Goal: Information Seeking & Learning: Learn about a topic

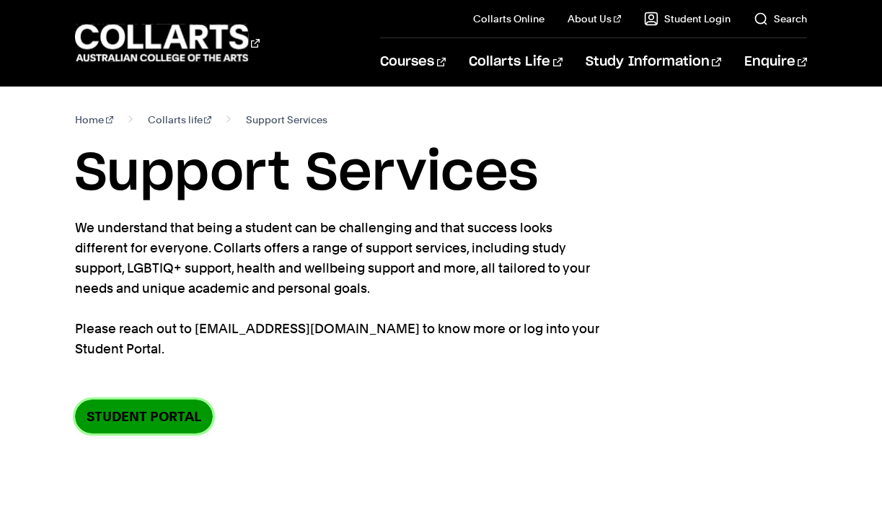
click at [185, 415] on link "Student Portal" at bounding box center [144, 416] width 138 height 34
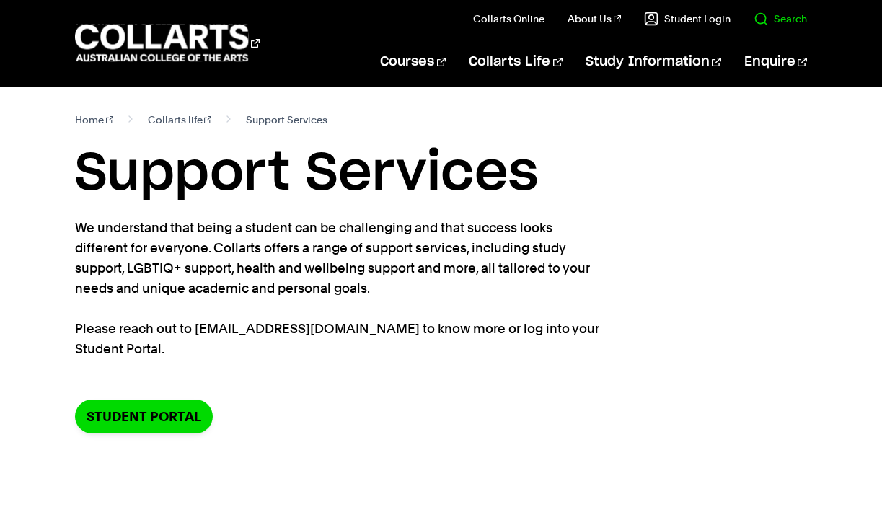
click at [769, 20] on link "Search" at bounding box center [779, 19] width 53 height 14
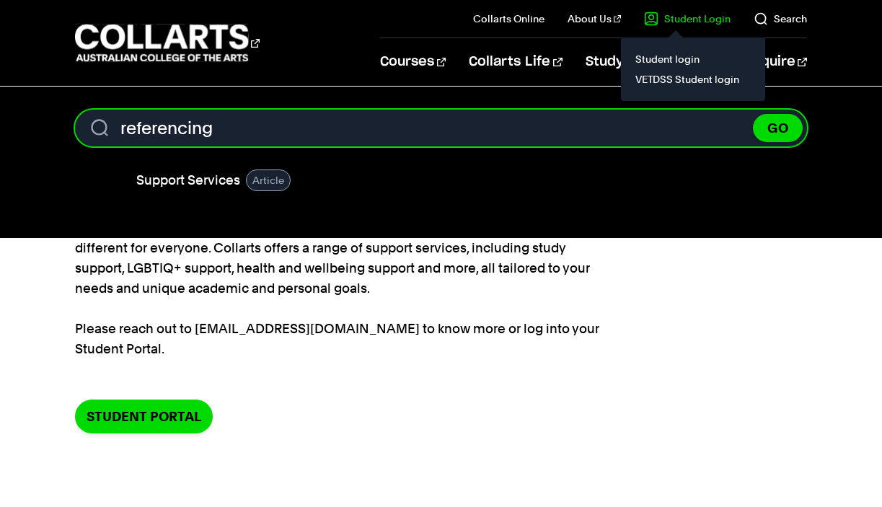
type input "referencing"
click at [753, 114] on button "GO" at bounding box center [778, 128] width 50 height 28
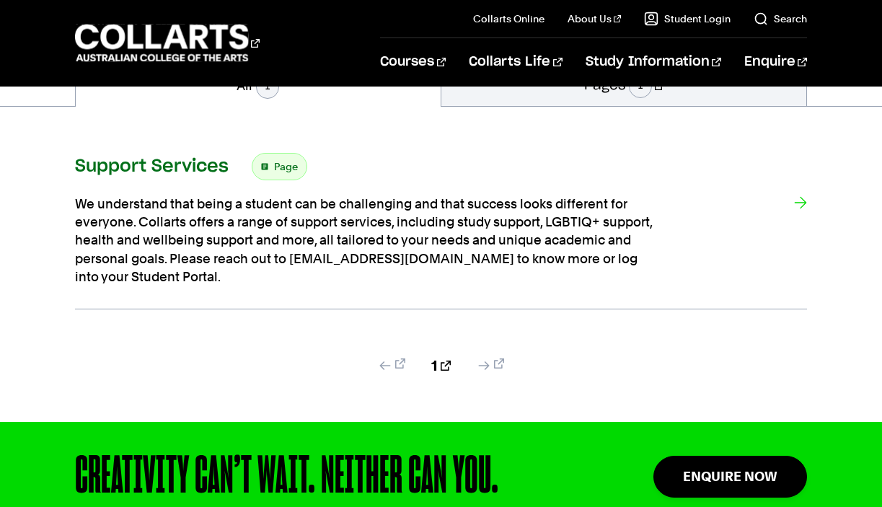
scroll to position [262, 0]
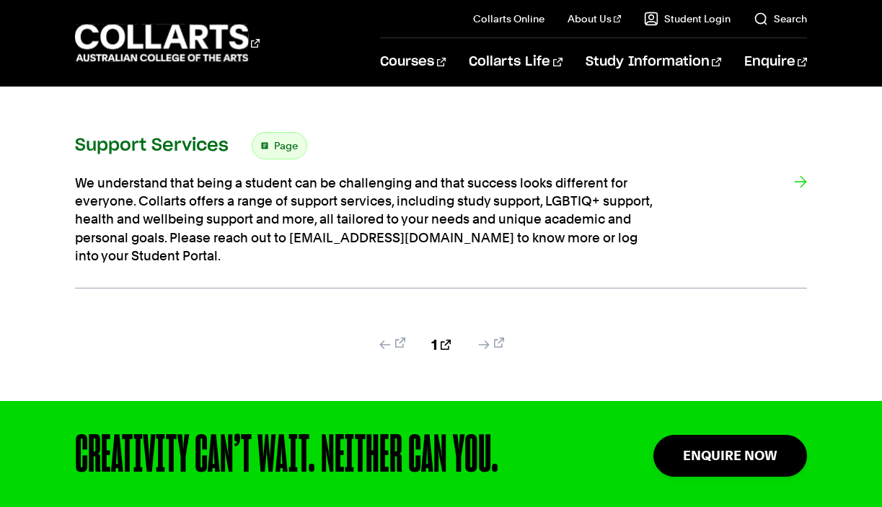
click at [797, 183] on div at bounding box center [800, 219] width 13 height 91
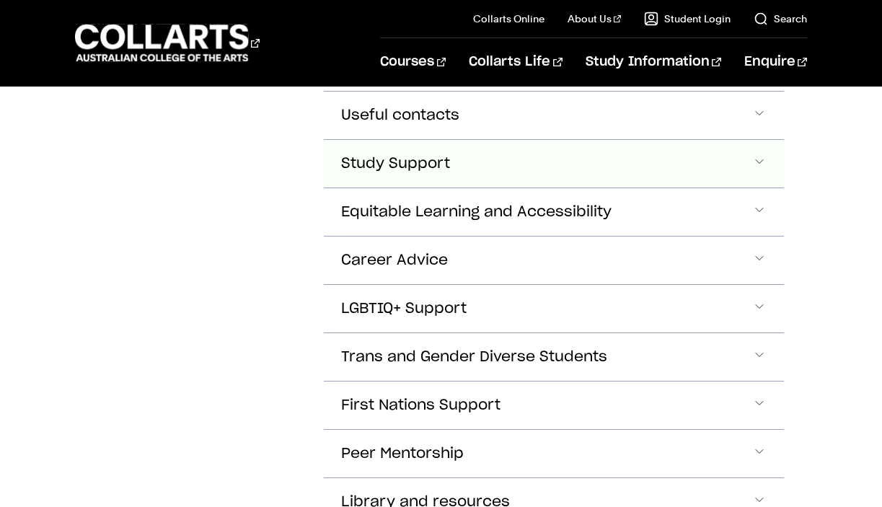
scroll to position [668, 0]
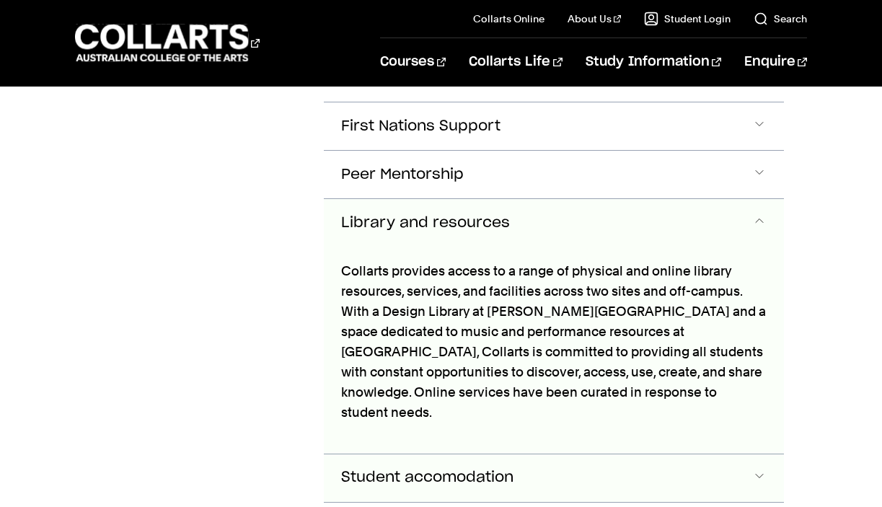
scroll to position [941, 0]
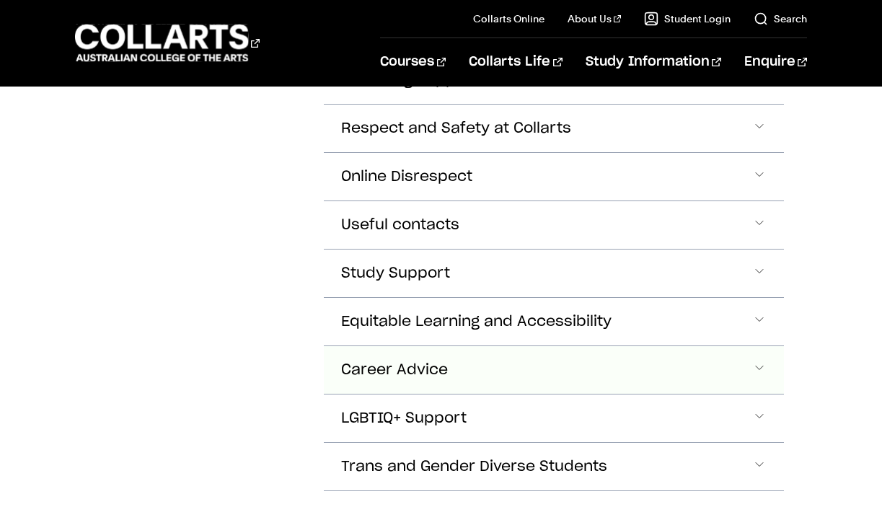
scroll to position [553, 0]
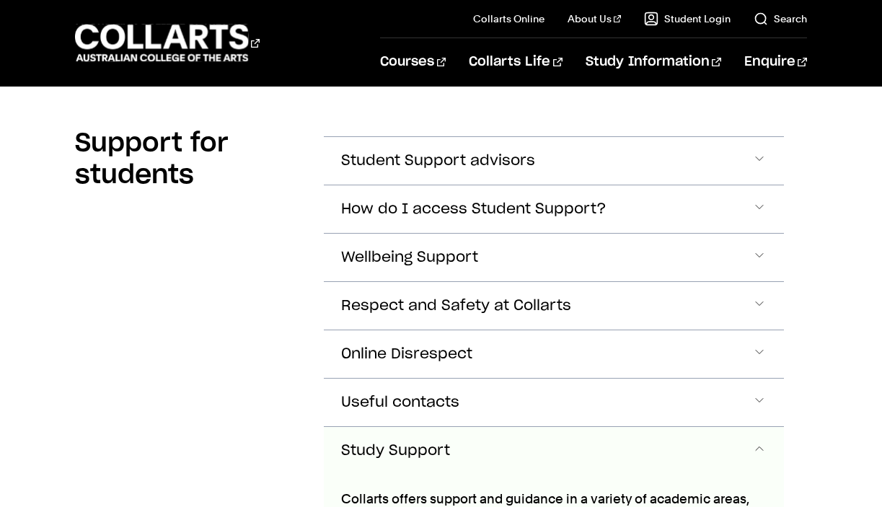
scroll to position [379, 0]
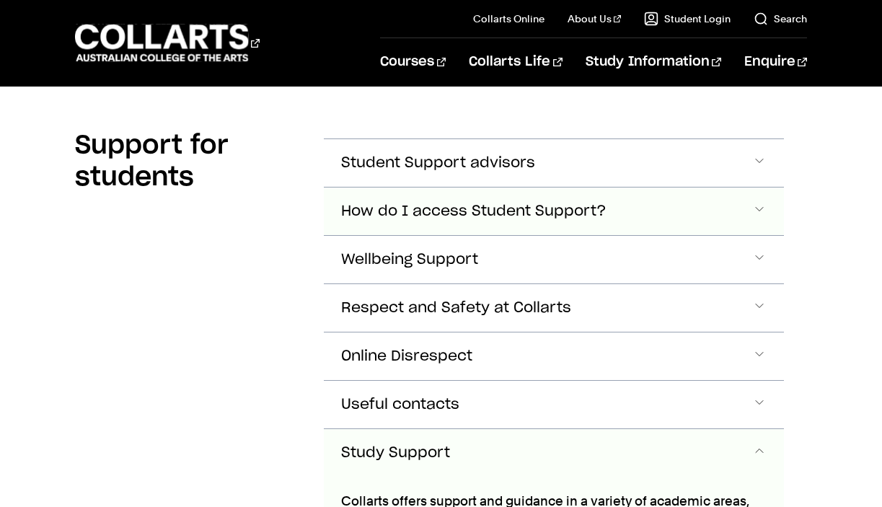
click at [433, 187] on button "How do I access Student Support?" at bounding box center [554, 163] width 460 height 48
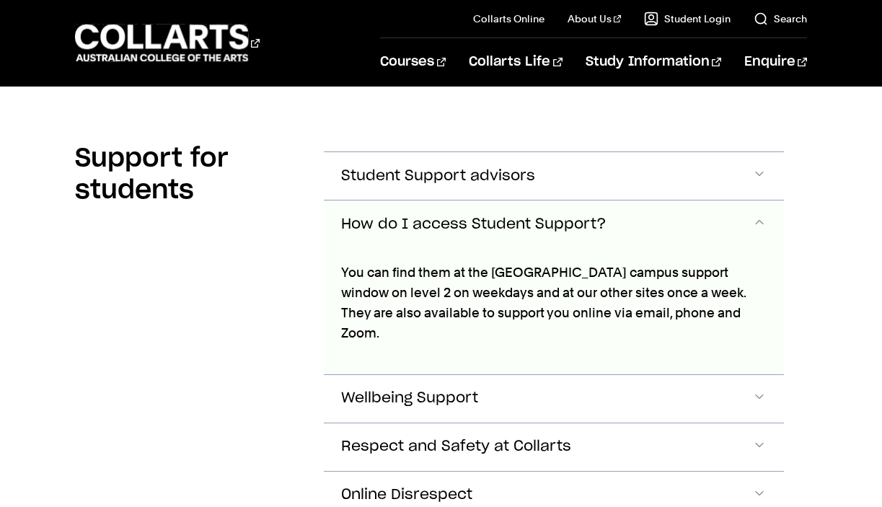
scroll to position [338, 0]
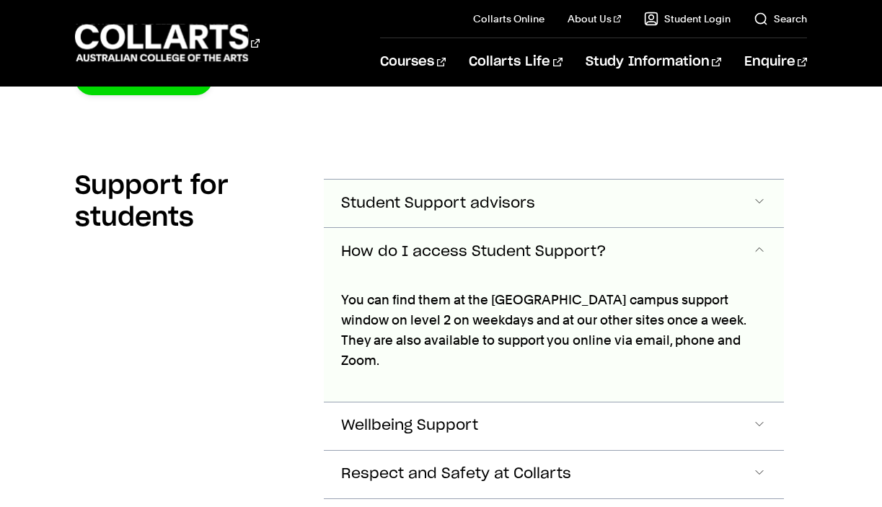
click at [433, 209] on span "Student Support advisors" at bounding box center [438, 203] width 194 height 17
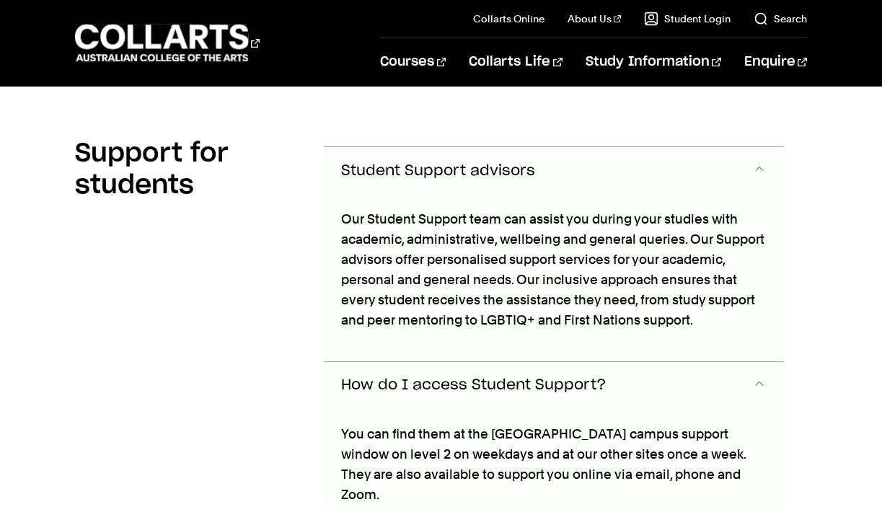
scroll to position [388, 0]
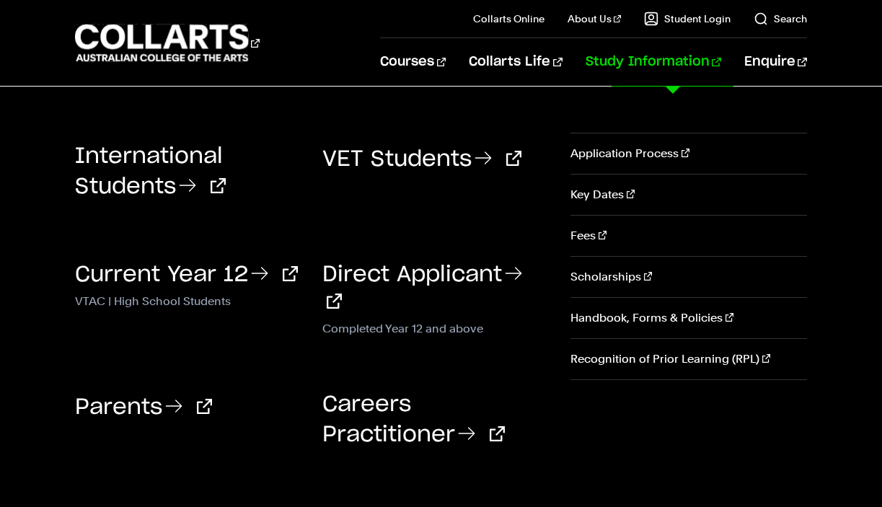
click at [670, 60] on link "Study Information" at bounding box center [653, 62] width 136 height 48
click at [614, 319] on link "Handbook, Forms & Policies" at bounding box center [688, 318] width 236 height 40
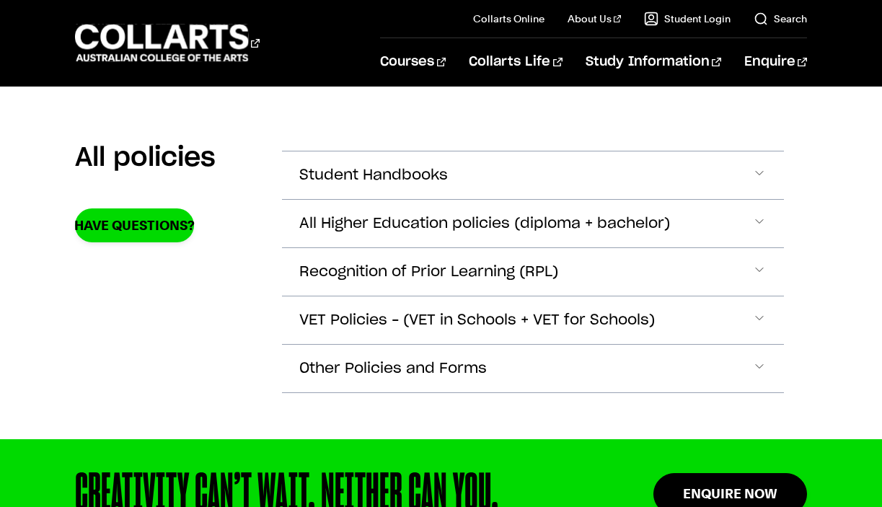
scroll to position [317, 0]
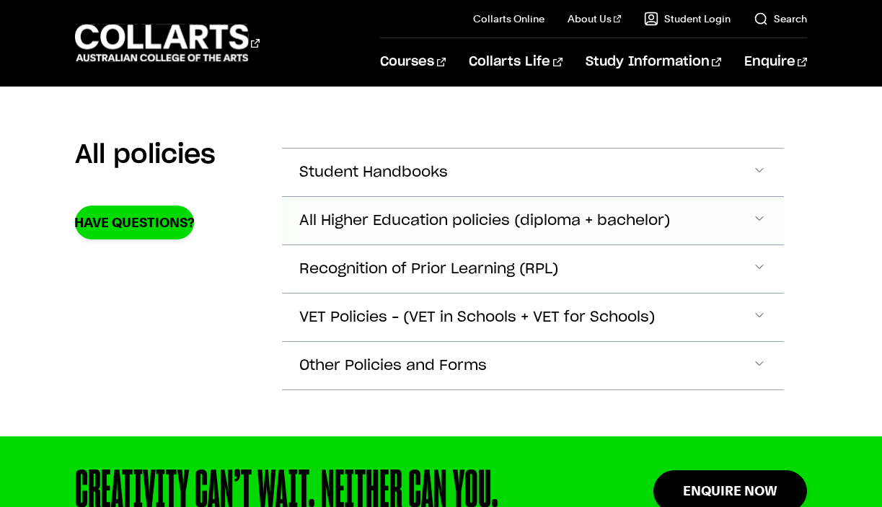
click at [761, 182] on span "Accordion Section" at bounding box center [759, 172] width 14 height 19
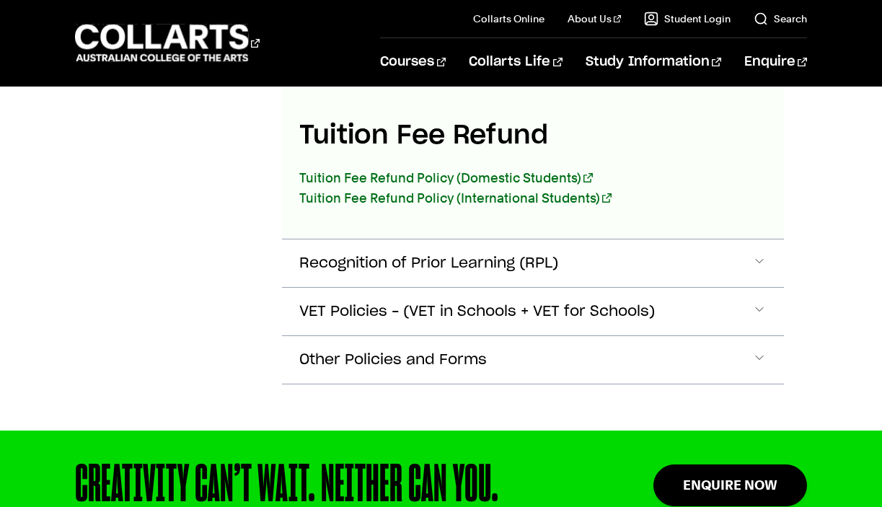
scroll to position [2753, 0]
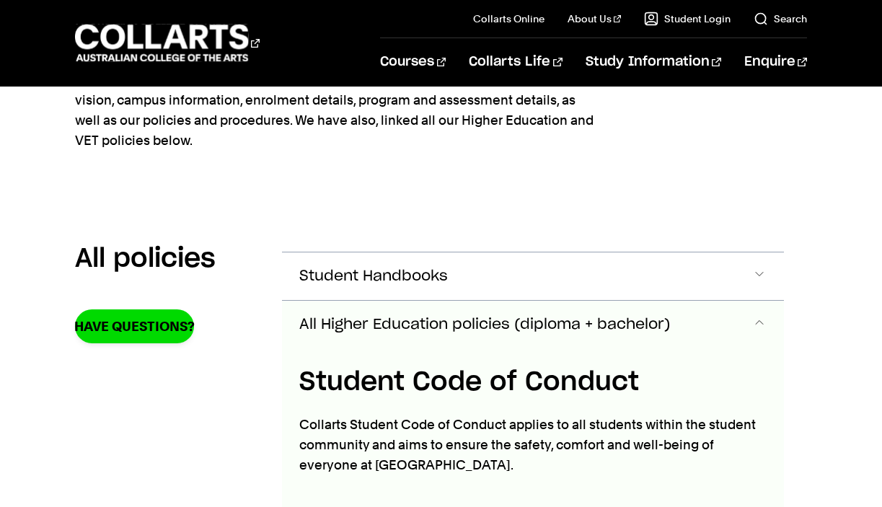
scroll to position [0, 0]
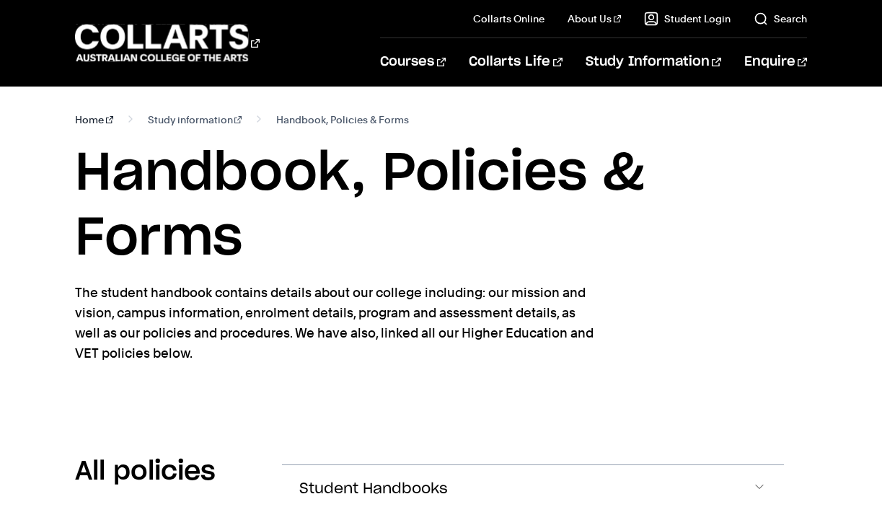
click at [92, 119] on link "Home" at bounding box center [94, 120] width 38 height 20
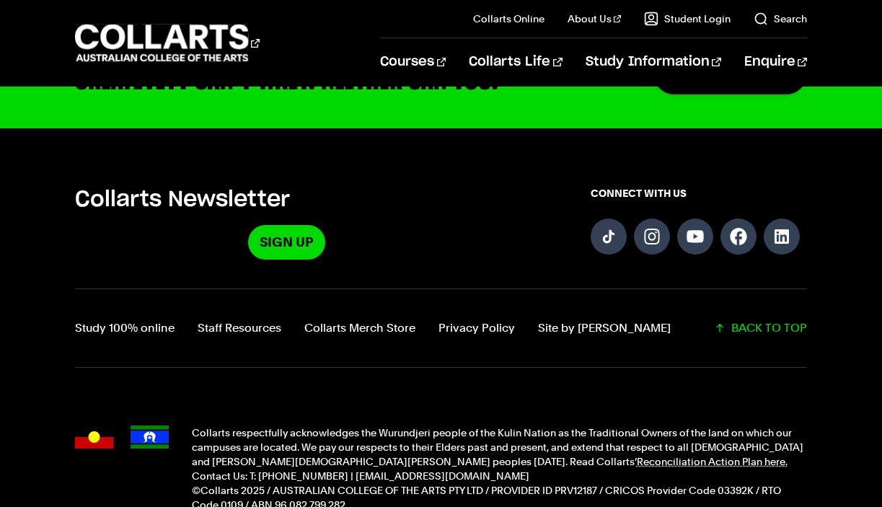
scroll to position [3730, 0]
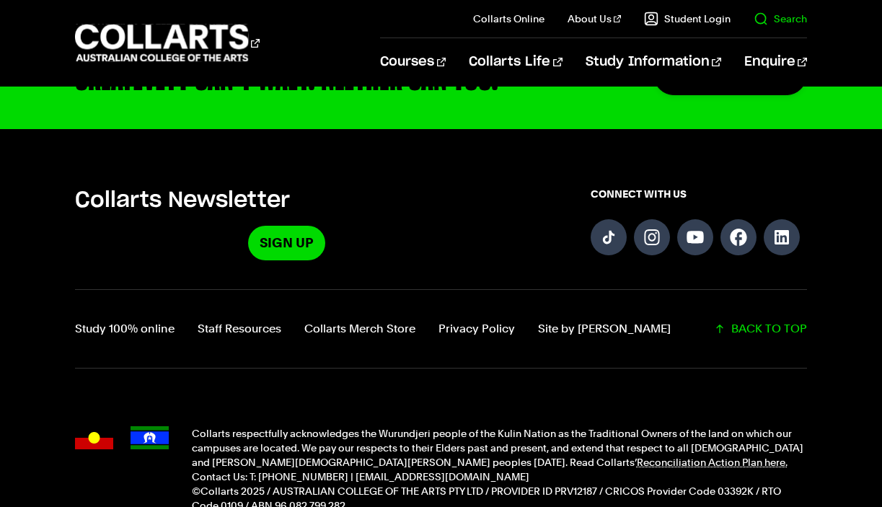
click at [768, 17] on link "Search" at bounding box center [779, 19] width 53 height 14
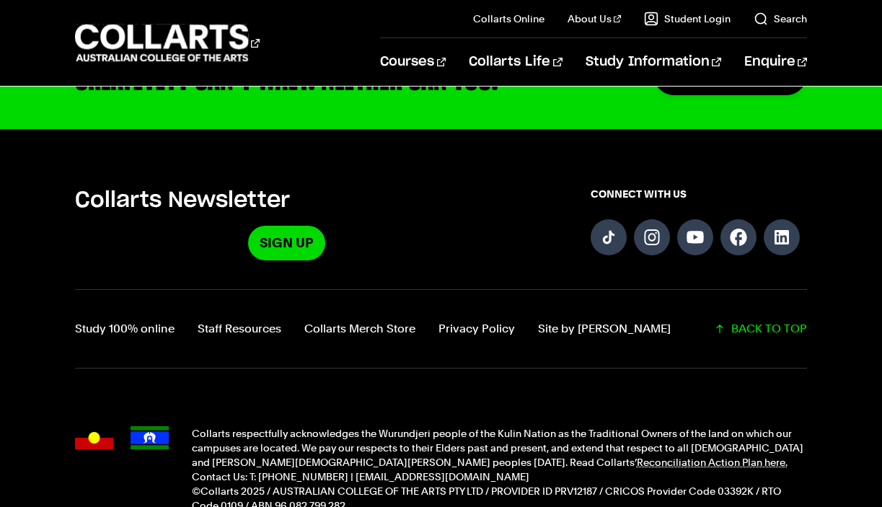
scroll to position [0, 0]
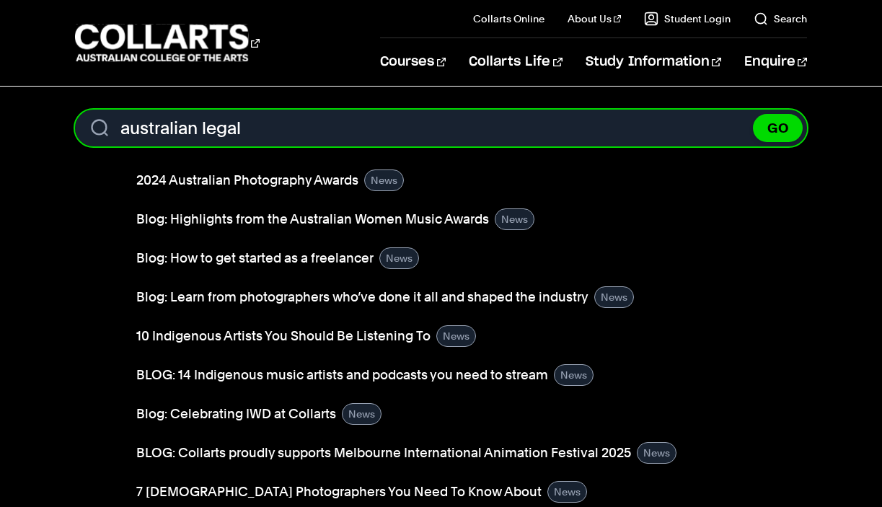
type input "australian legal"
click at [753, 114] on button "GO" at bounding box center [778, 128] width 50 height 28
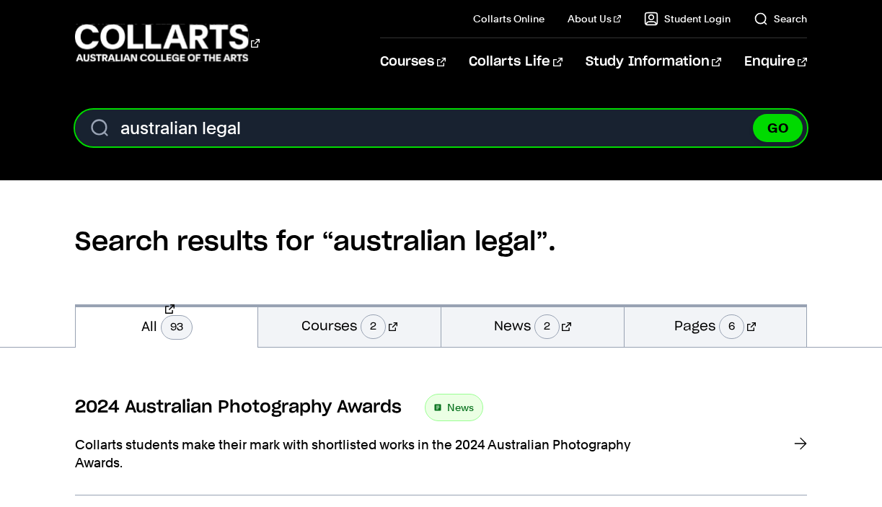
click at [275, 128] on input "australian legal" at bounding box center [441, 128] width 732 height 37
type input "australian reference guide"
click at [753, 114] on button "GO" at bounding box center [778, 128] width 50 height 28
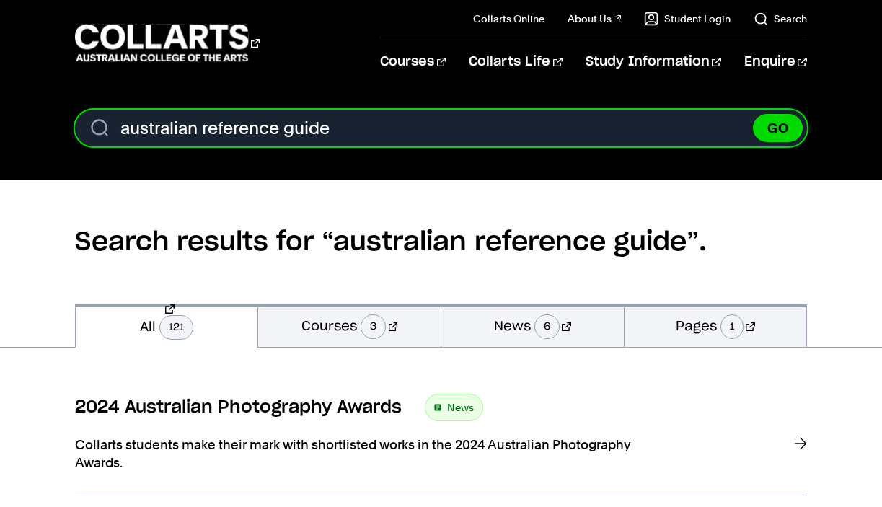
drag, startPoint x: 205, startPoint y: 128, endPoint x: 68, endPoint y: 128, distance: 137.0
click at [68, 128] on div "Search. Search content australian reference guide GO" at bounding box center [441, 134] width 882 height 48
type input "reference guide"
click at [753, 114] on button "GO" at bounding box center [778, 128] width 50 height 28
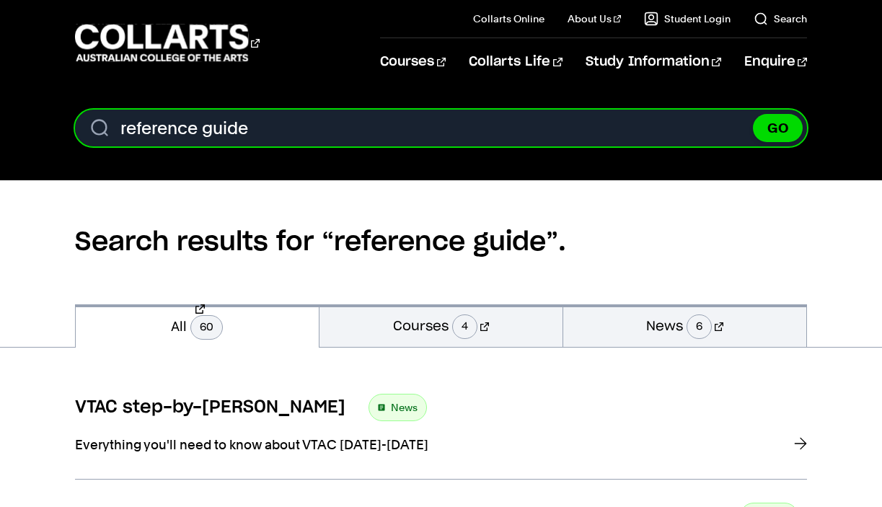
click at [258, 127] on input "reference guide" at bounding box center [441, 128] width 732 height 37
type input "reference guide assignment"
click at [753, 114] on button "GO" at bounding box center [778, 128] width 50 height 28
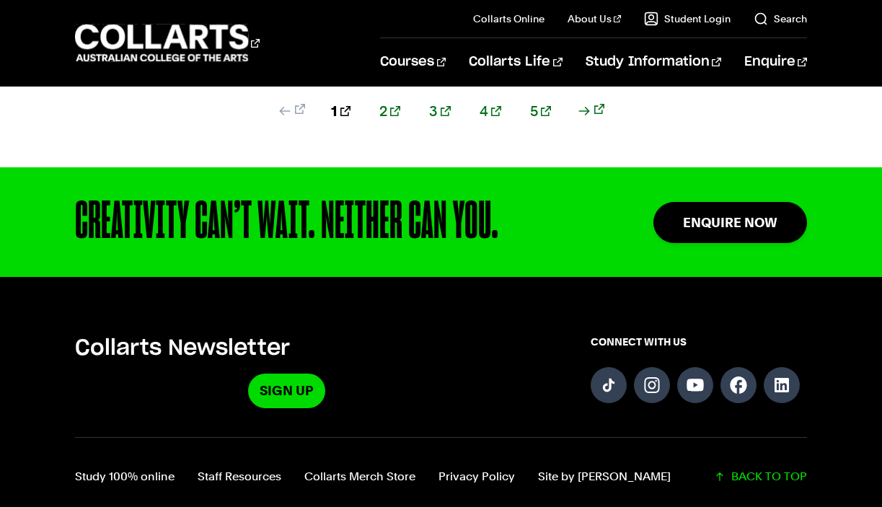
scroll to position [2020, 0]
